Goal: Find specific page/section: Find specific page/section

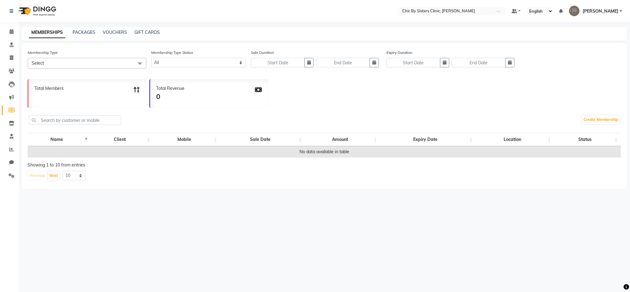
select select
click at [10, 100] on span at bounding box center [11, 97] width 11 height 7
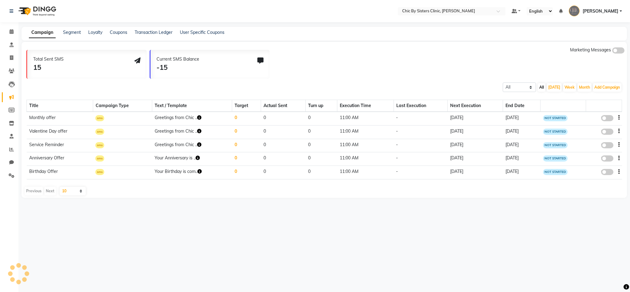
click at [71, 35] on div "Segment" at bounding box center [72, 32] width 18 height 6
click at [69, 31] on link "Segment" at bounding box center [72, 33] width 18 height 6
